Goal: Task Accomplishment & Management: Complete application form

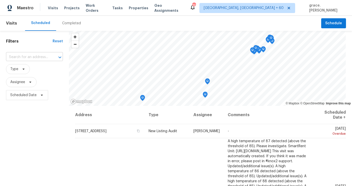
click at [29, 57] on input "text" at bounding box center [27, 57] width 43 height 8
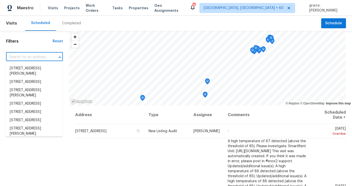
paste input "[STREET_ADDRESS][PERSON_NAME]"
type input "[STREET_ADDRESS][PERSON_NAME]"
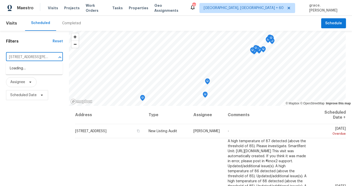
scroll to position [0, 32]
click at [26, 72] on li "[STREET_ADDRESS][PERSON_NAME]" at bounding box center [34, 71] width 57 height 14
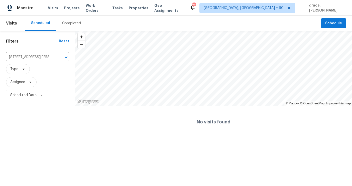
click at [348, 19] on header "Visits Scheduled Completed Schedule" at bounding box center [176, 23] width 352 height 15
click at [337, 19] on button "Schedule" at bounding box center [333, 23] width 25 height 10
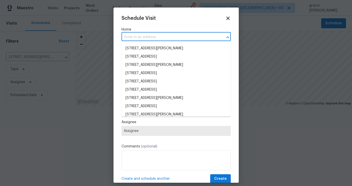
click at [150, 38] on input "text" at bounding box center [169, 37] width 95 height 8
paste input "[STREET_ADDRESS][PERSON_NAME]"
type input "[STREET_ADDRESS][PERSON_NAME]"
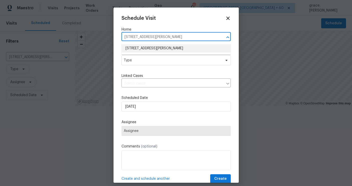
click at [151, 46] on li "[STREET_ADDRESS][PERSON_NAME]" at bounding box center [176, 48] width 109 height 8
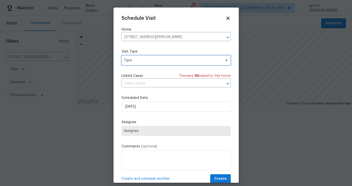
click at [141, 59] on span "Type" at bounding box center [172, 60] width 97 height 5
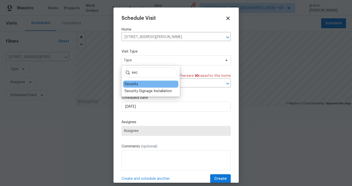
type input "sec"
click at [130, 84] on div "Security" at bounding box center [132, 84] width 14 height 5
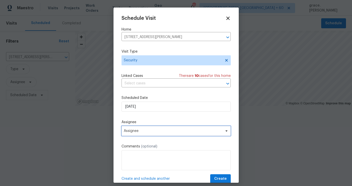
click at [138, 131] on span "Assignee" at bounding box center [173, 131] width 98 height 4
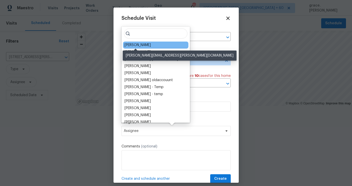
click at [142, 46] on div "[PERSON_NAME]" at bounding box center [138, 45] width 26 height 5
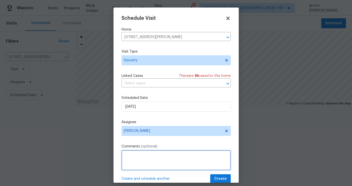
click at [149, 164] on textarea at bounding box center [176, 160] width 109 height 20
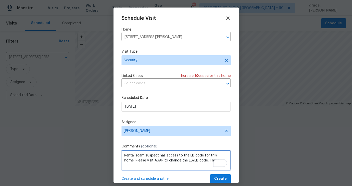
type textarea "Rental scam suspect has access to the LB code for this home. Please visit ASAP …"
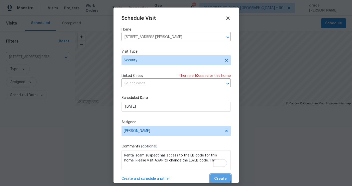
click at [214, 177] on button "Create" at bounding box center [220, 178] width 21 height 9
